Goal: Information Seeking & Learning: Learn about a topic

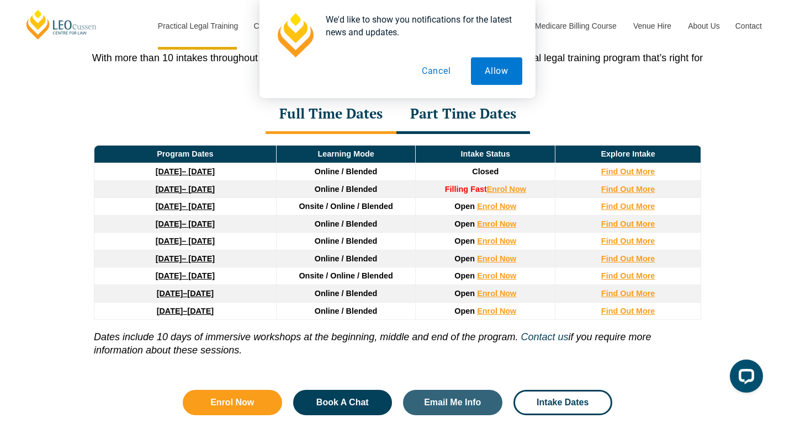
click at [434, 69] on button "Cancel" at bounding box center [436, 71] width 57 height 28
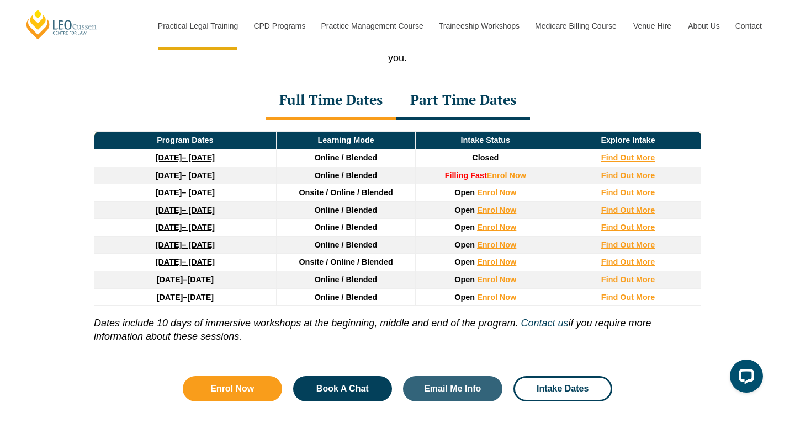
scroll to position [1501, 0]
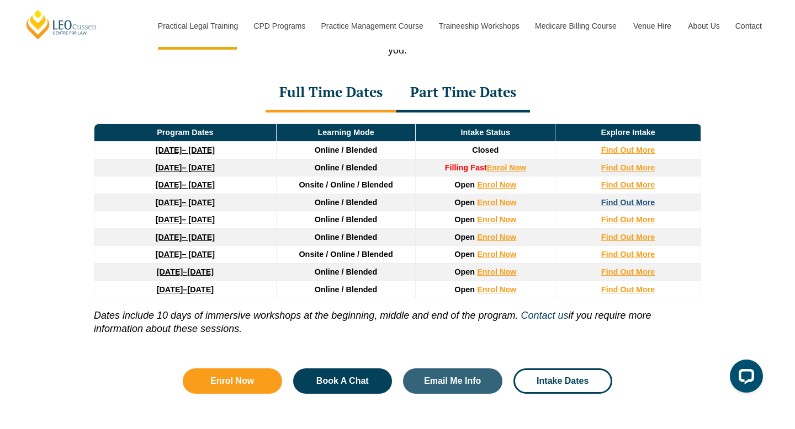
click at [622, 204] on strong "Find Out More" at bounding box center [628, 202] width 54 height 9
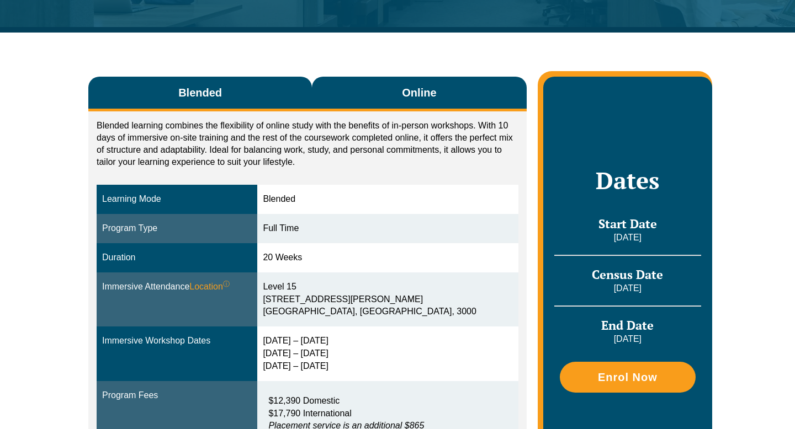
click at [395, 88] on button "Online" at bounding box center [419, 94] width 215 height 35
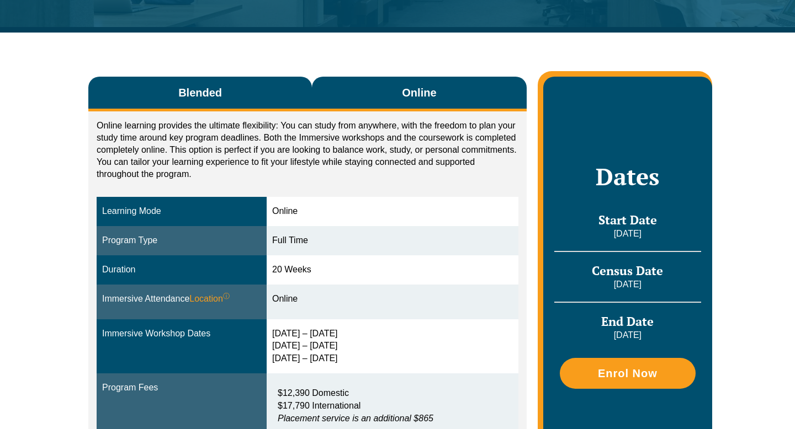
click at [221, 92] on span "Blended" at bounding box center [200, 92] width 44 height 15
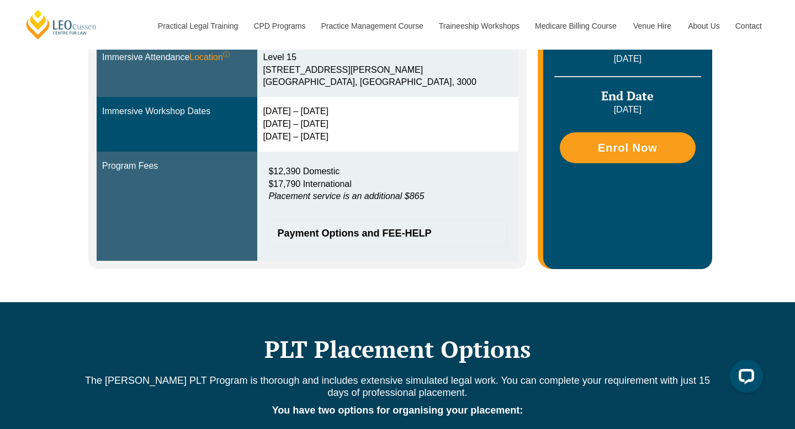
scroll to position [405, 0]
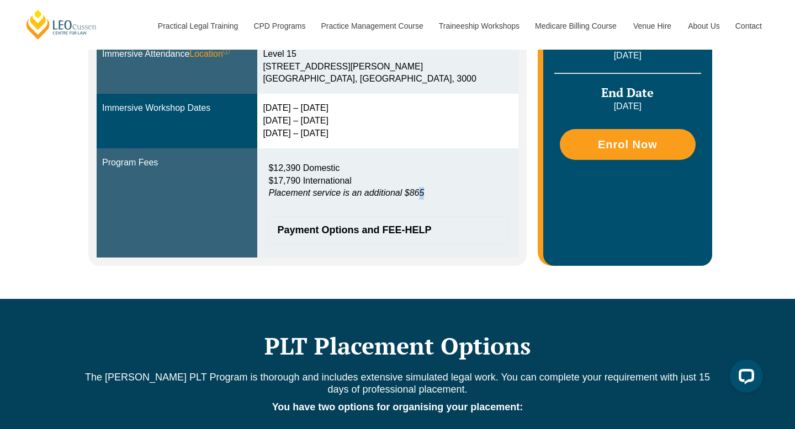
drag, startPoint x: 419, startPoint y: 196, endPoint x: 289, endPoint y: 200, distance: 129.7
click at [289, 200] on div "$12,390 Domestic $17,790 International Placement service is an additional $865" at bounding box center [387, 184] width 238 height 44
click at [294, 197] on em "Placement service is an additional $865" at bounding box center [346, 192] width 156 height 9
drag, startPoint x: 386, startPoint y: 196, endPoint x: 405, endPoint y: 196, distance: 19.3
click at [405, 196] on em "Placement service is an additional $865" at bounding box center [346, 192] width 156 height 9
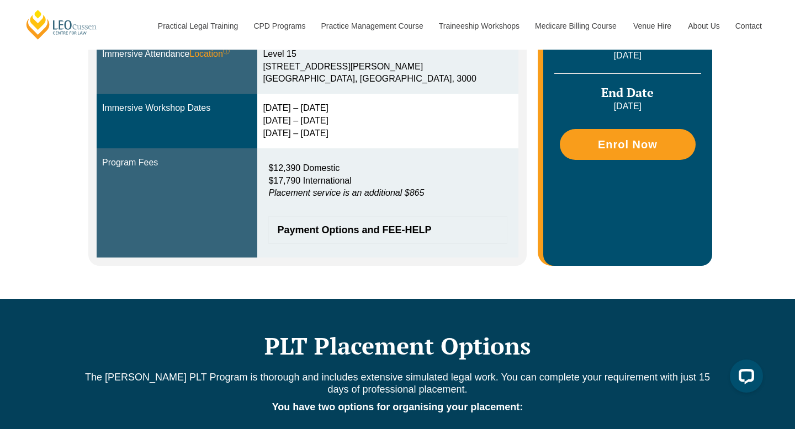
click at [405, 196] on em "Placement service is an additional $865" at bounding box center [346, 192] width 156 height 9
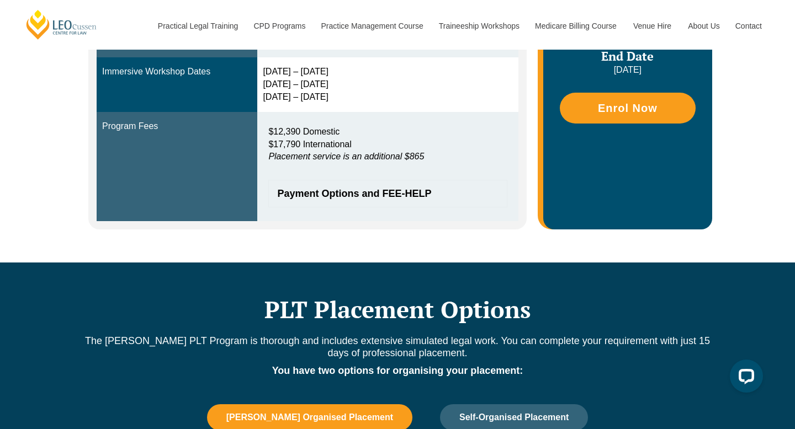
click at [364, 195] on span "Payment Options and FEE-HELP" at bounding box center [382, 194] width 210 height 10
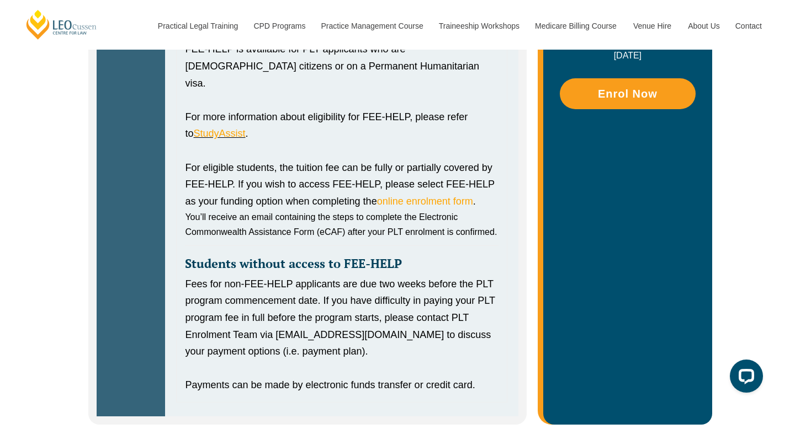
scroll to position [662, 0]
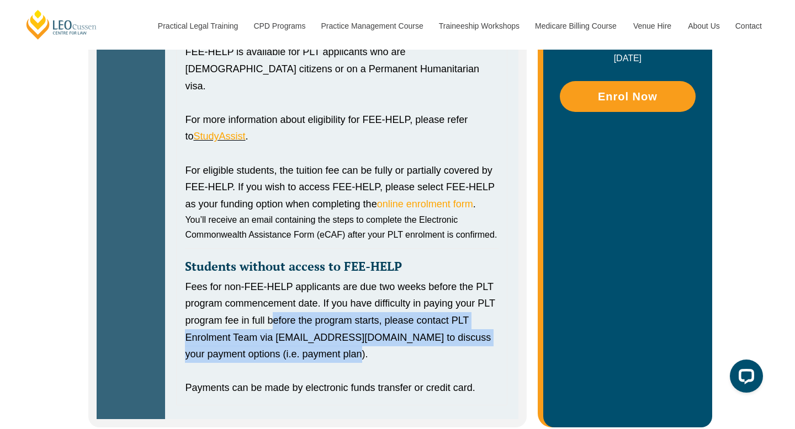
drag, startPoint x: 380, startPoint y: 336, endPoint x: 270, endPoint y: 300, distance: 115.5
click at [270, 300] on div "Fees for non-FEE-HELP applicants are due two weeks before the PLT program comme…" at bounding box center [341, 321] width 313 height 84
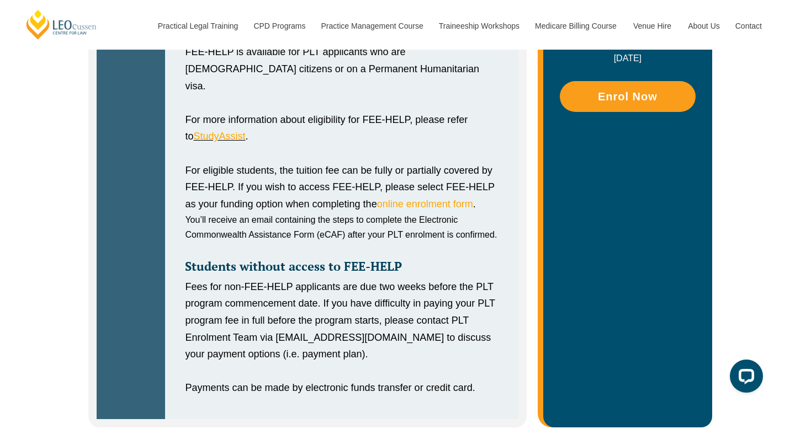
click at [270, 300] on div "Fees for non-FEE-HELP applicants are due two weeks before the PLT program comme…" at bounding box center [341, 321] width 313 height 84
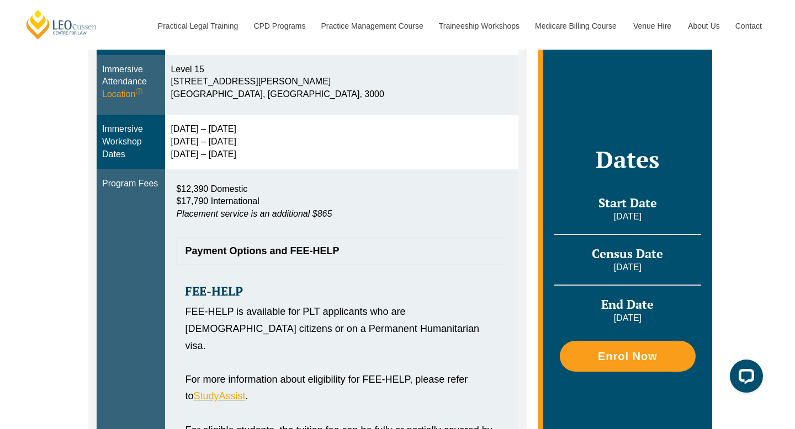
scroll to position [399, 0]
